Goal: Task Accomplishment & Management: Use online tool/utility

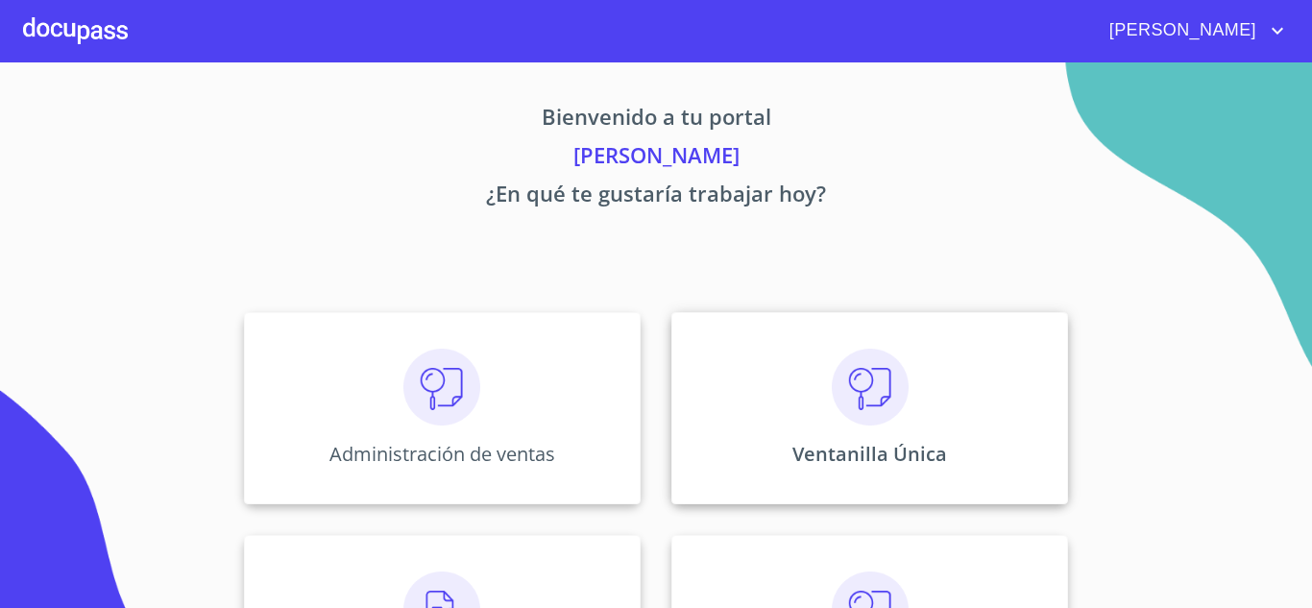
click at [873, 462] on p "Ventanilla Única" at bounding box center [869, 454] width 155 height 26
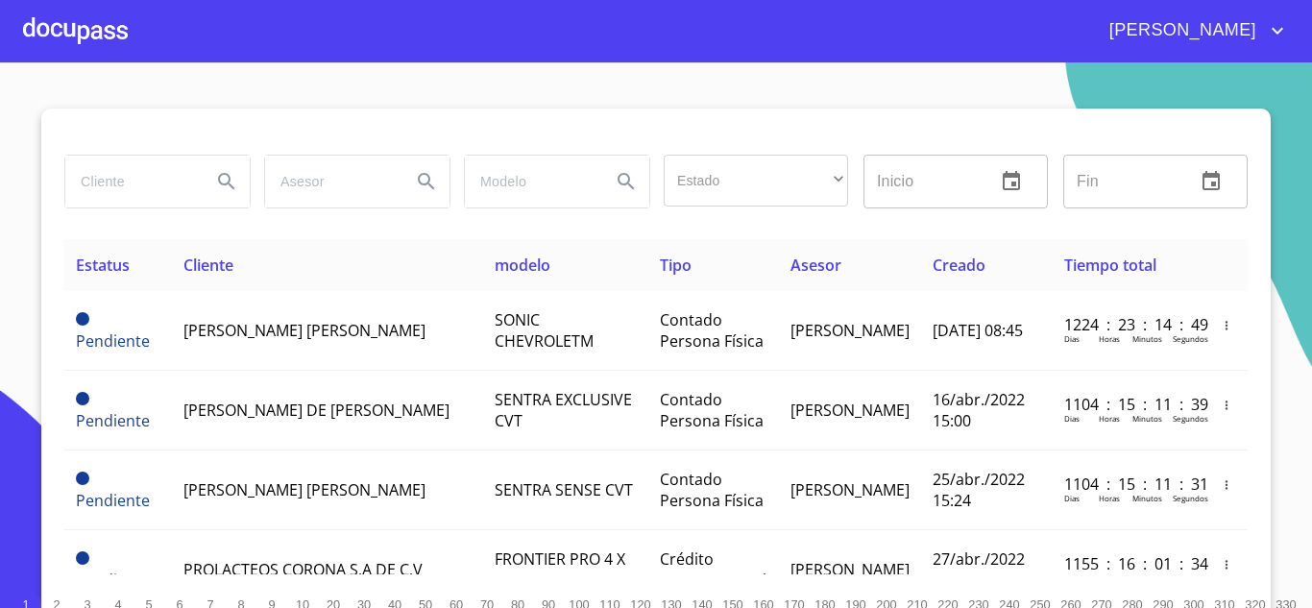
click at [135, 184] on input "search" at bounding box center [130, 182] width 131 height 52
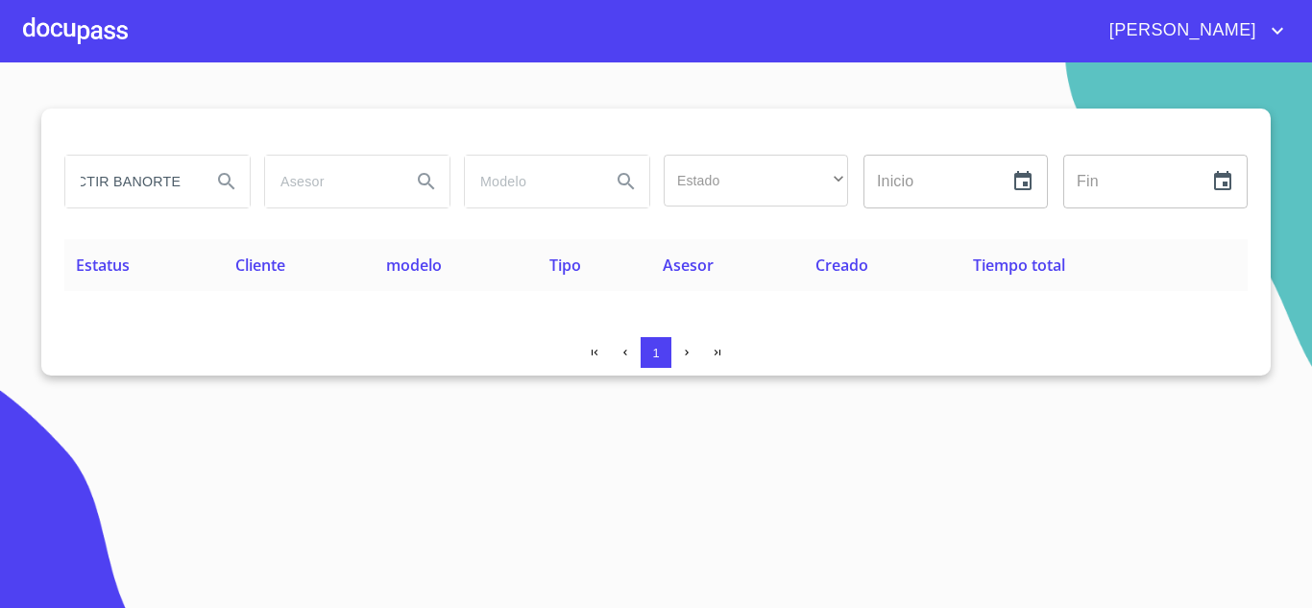
click at [99, 185] on input "ARRENDADORA Y FACTIR BANORTE" at bounding box center [130, 182] width 131 height 52
type input "ARRENDADORA Y FACTOR BANORTE"
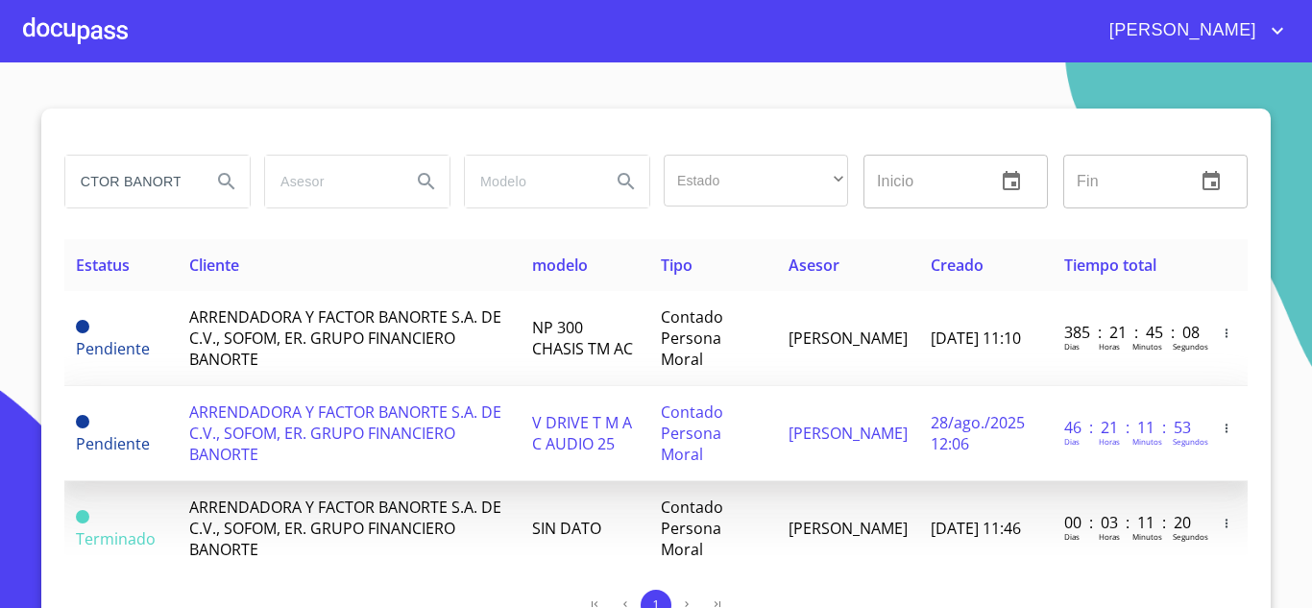
click at [260, 422] on span "ARRENDADORA Y FACTOR BANORTE S.A. DE C.V., SOFOM, ER. GRUPO FINANCIERO BANORTE" at bounding box center [345, 433] width 312 height 63
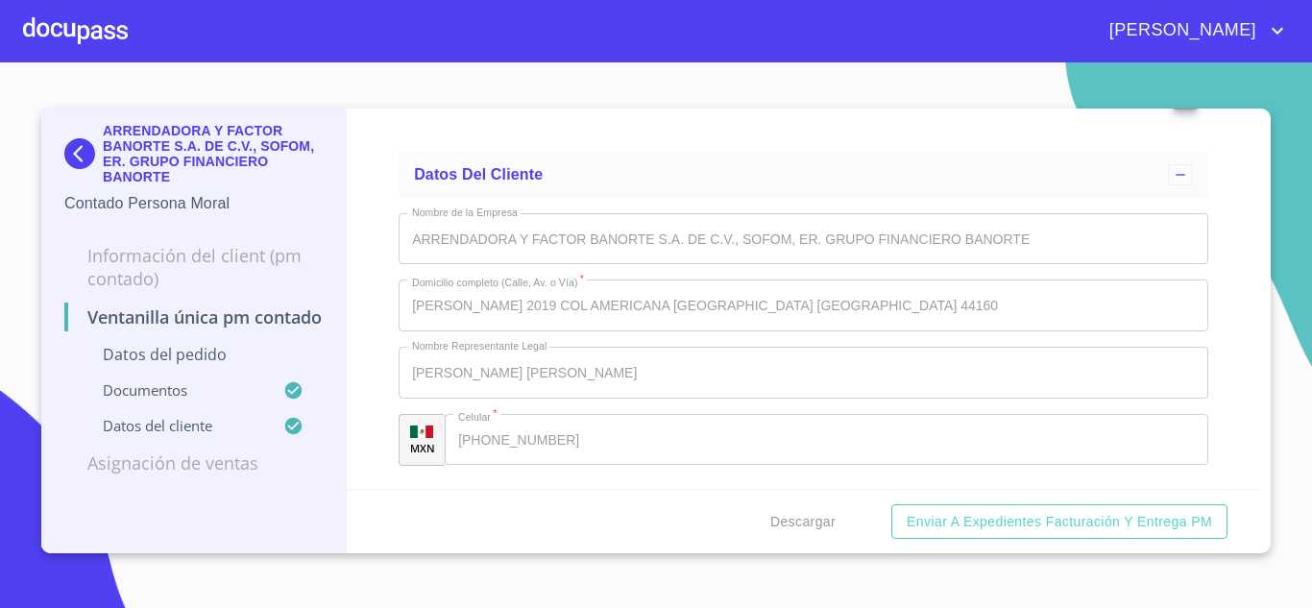
scroll to position [4996, 0]
click at [74, 155] on img at bounding box center [83, 153] width 38 height 31
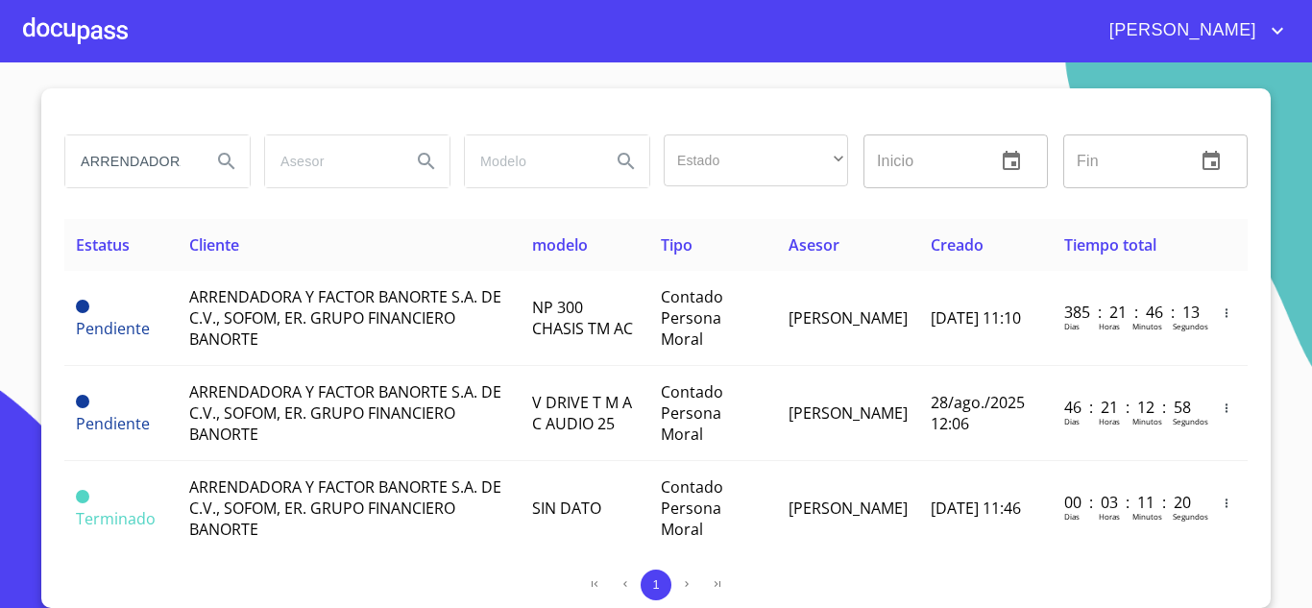
click at [143, 161] on input "ARRENDADORA Y FACTOR BANORTE" at bounding box center [130, 161] width 131 height 52
